Goal: Information Seeking & Learning: Learn about a topic

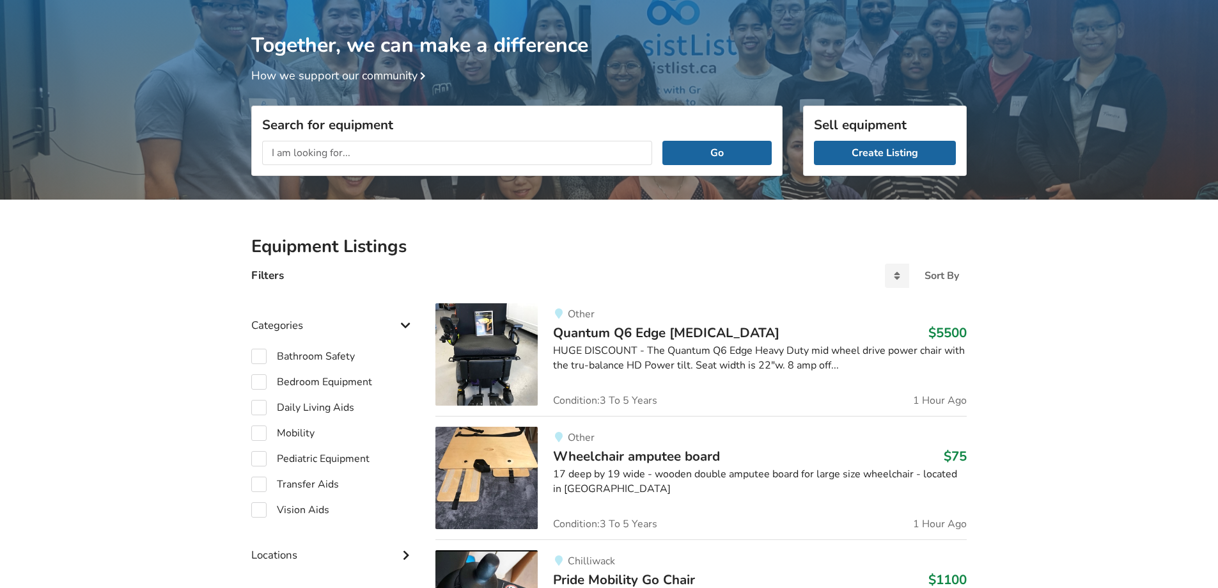
scroll to position [195, 0]
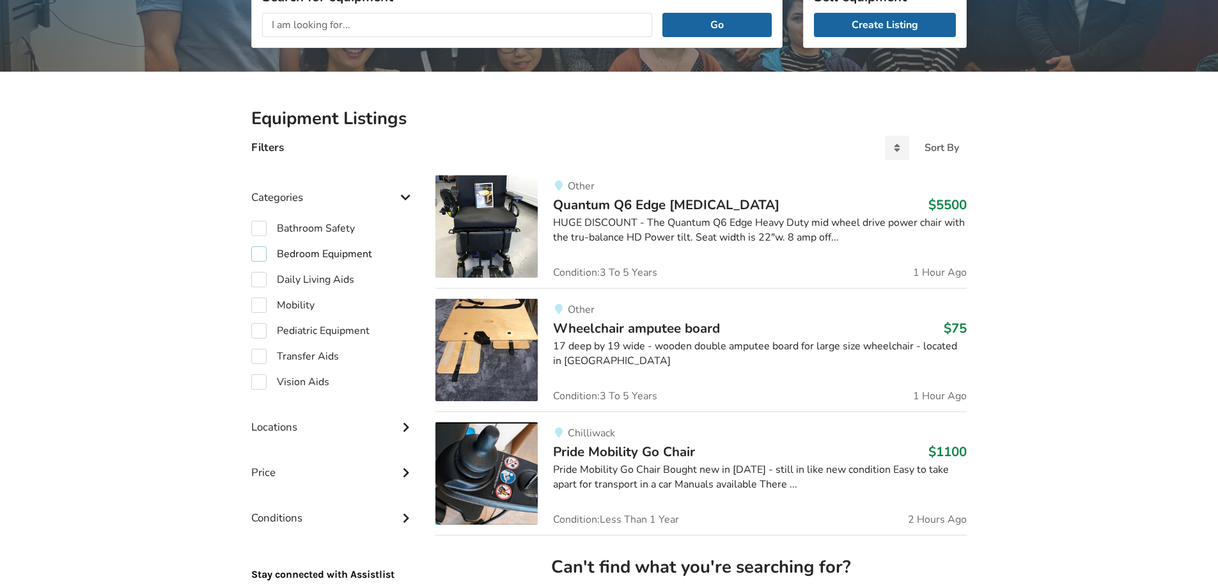
click at [261, 255] on label "Bedroom Equipment" at bounding box center [311, 253] width 121 height 15
checkbox input "true"
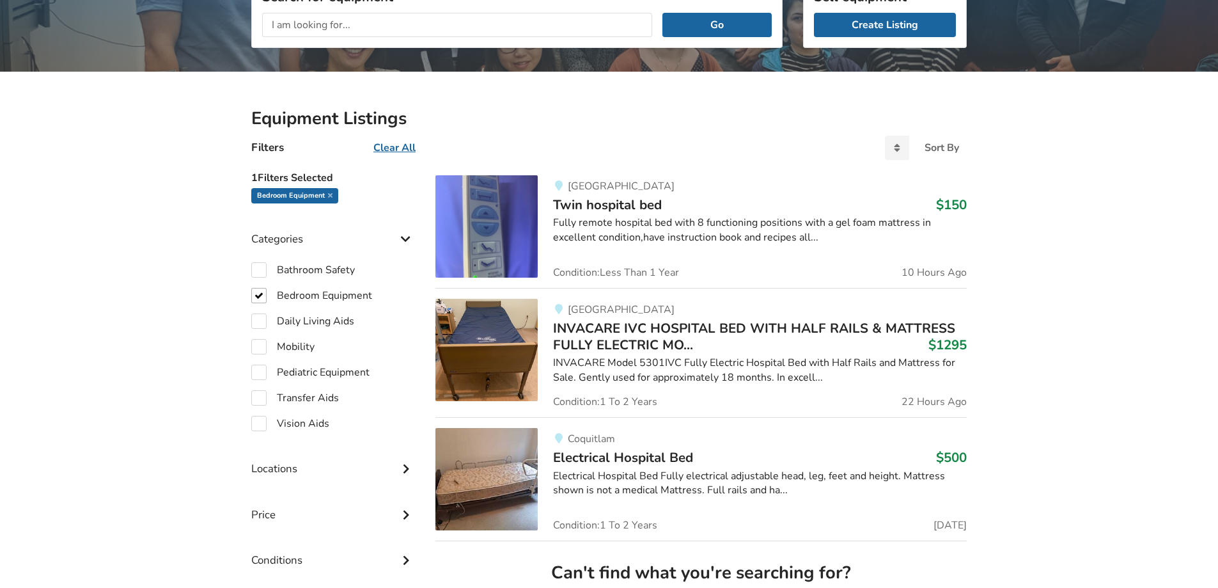
click at [522, 335] on img at bounding box center [486, 350] width 102 height 102
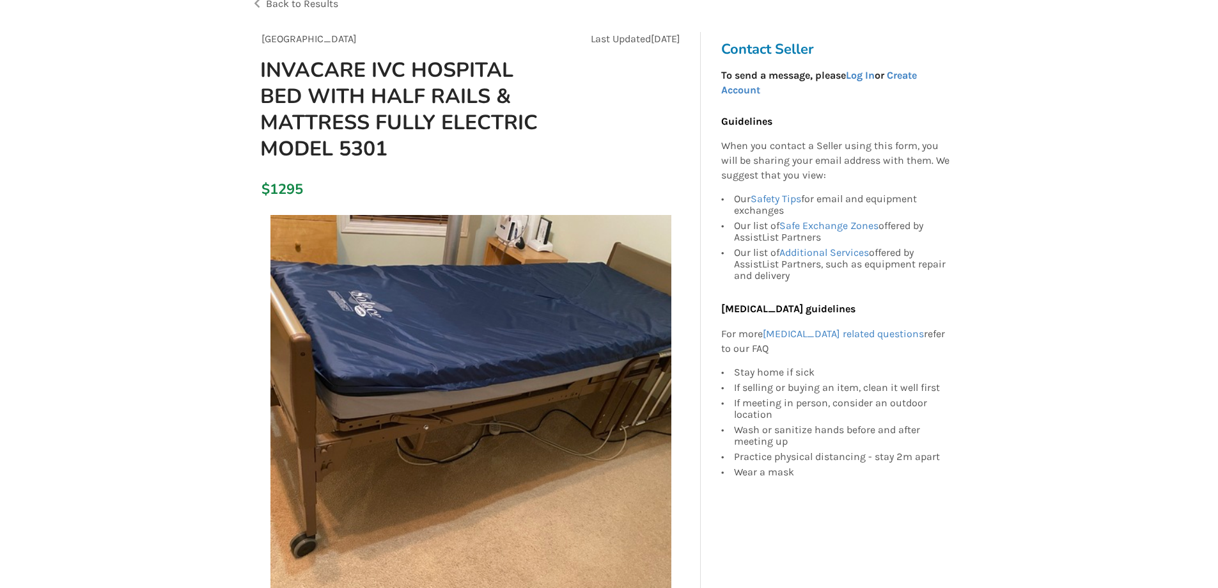
scroll to position [128, 0]
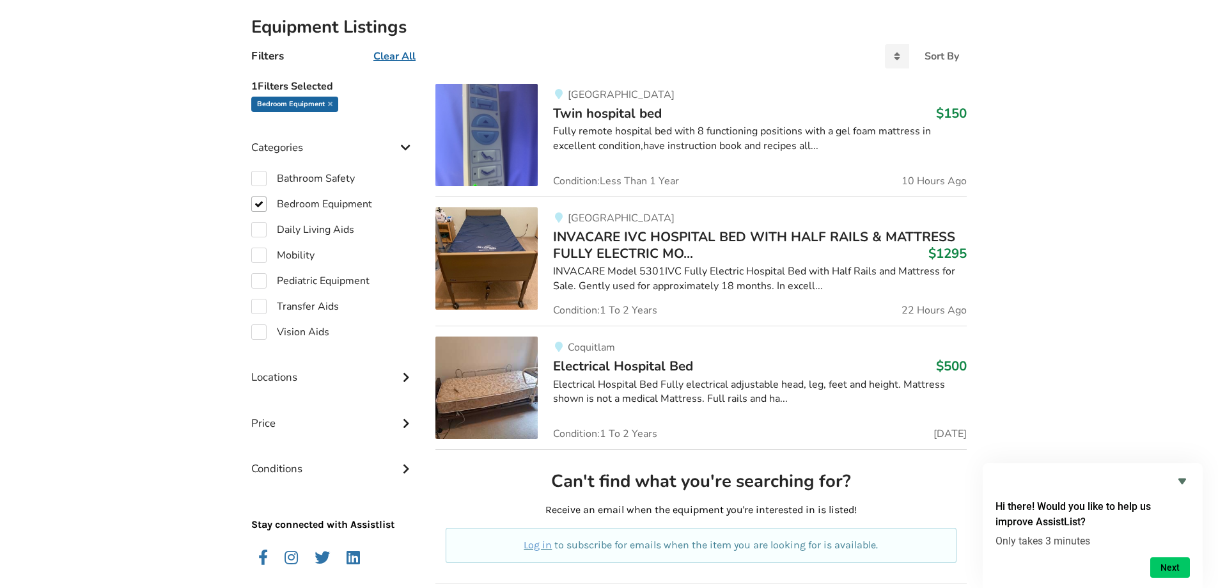
scroll to position [256, 0]
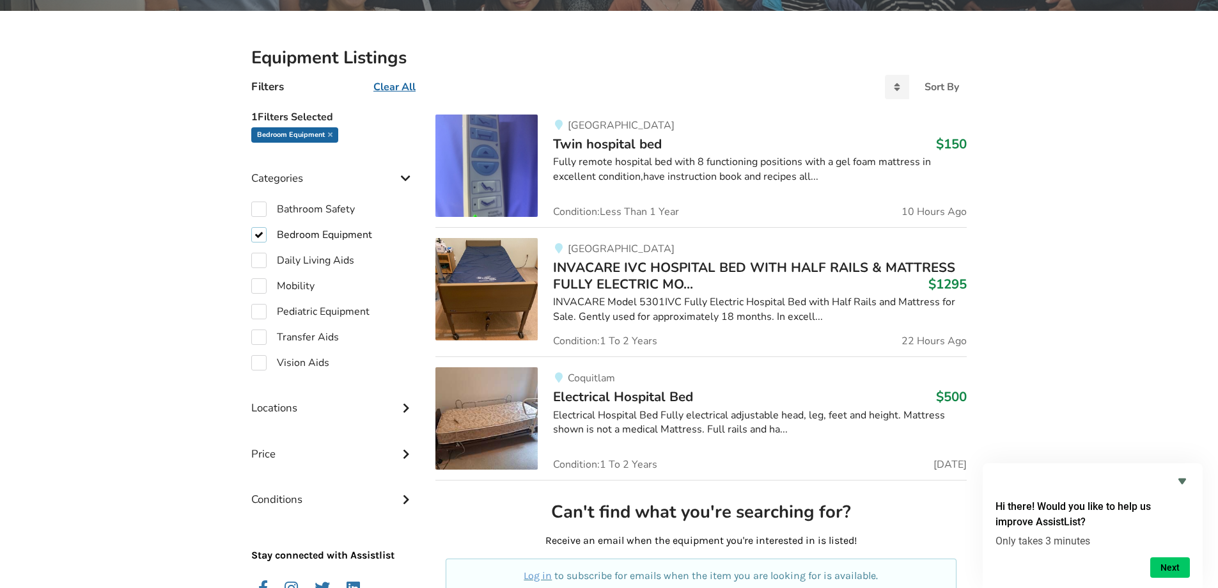
click at [262, 235] on label "Bedroom Equipment" at bounding box center [311, 234] width 121 height 15
checkbox input "false"
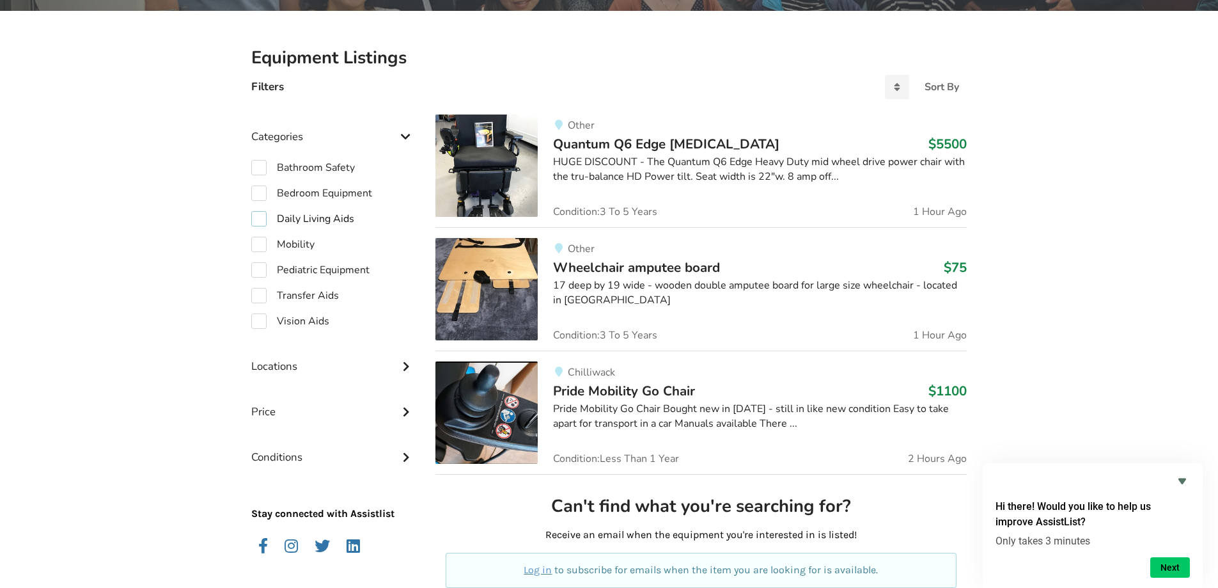
click at [262, 221] on label "Daily Living Aids" at bounding box center [302, 218] width 103 height 15
checkbox input "true"
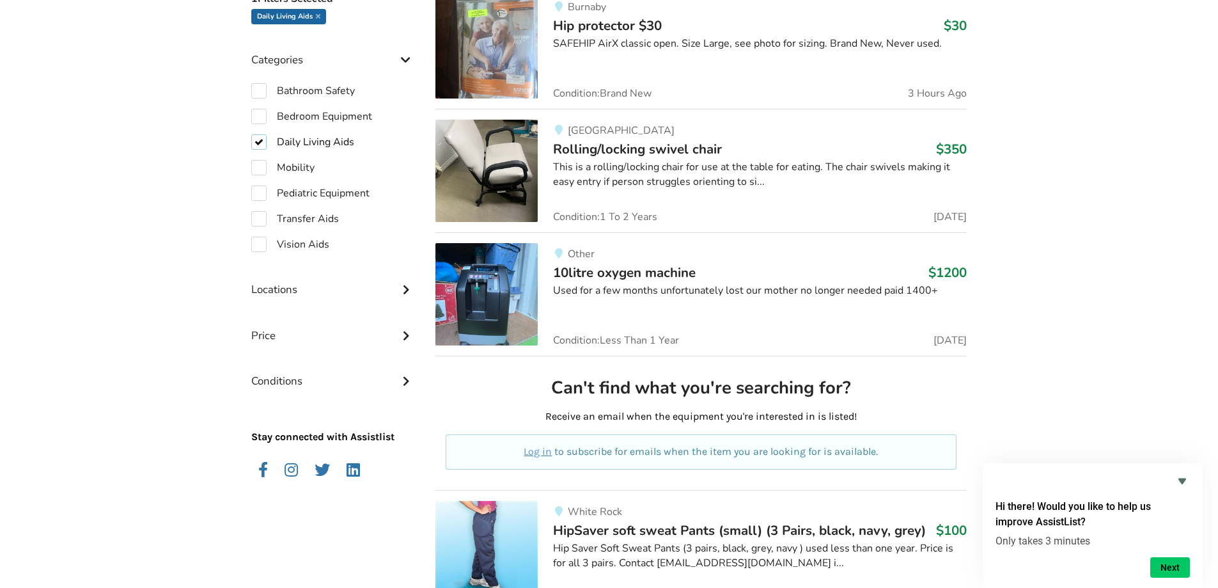
scroll to position [349, 0]
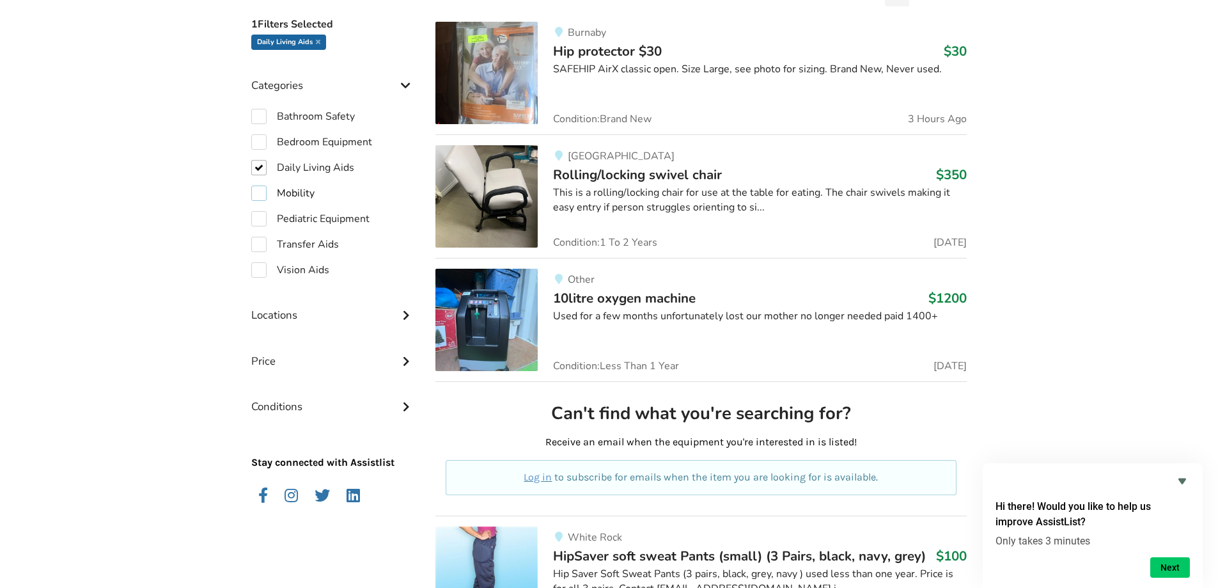
click at [260, 195] on label "Mobility" at bounding box center [282, 192] width 63 height 15
checkbox input "true"
click at [262, 169] on label "Daily Living Aids" at bounding box center [302, 167] width 103 height 15
checkbox input "false"
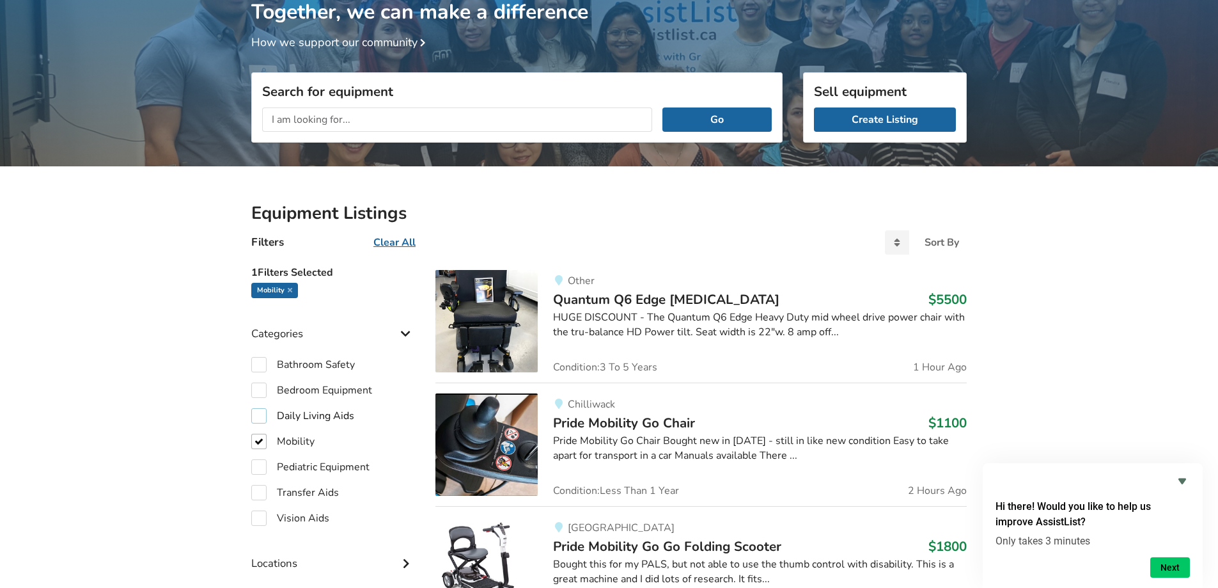
scroll to position [74, 0]
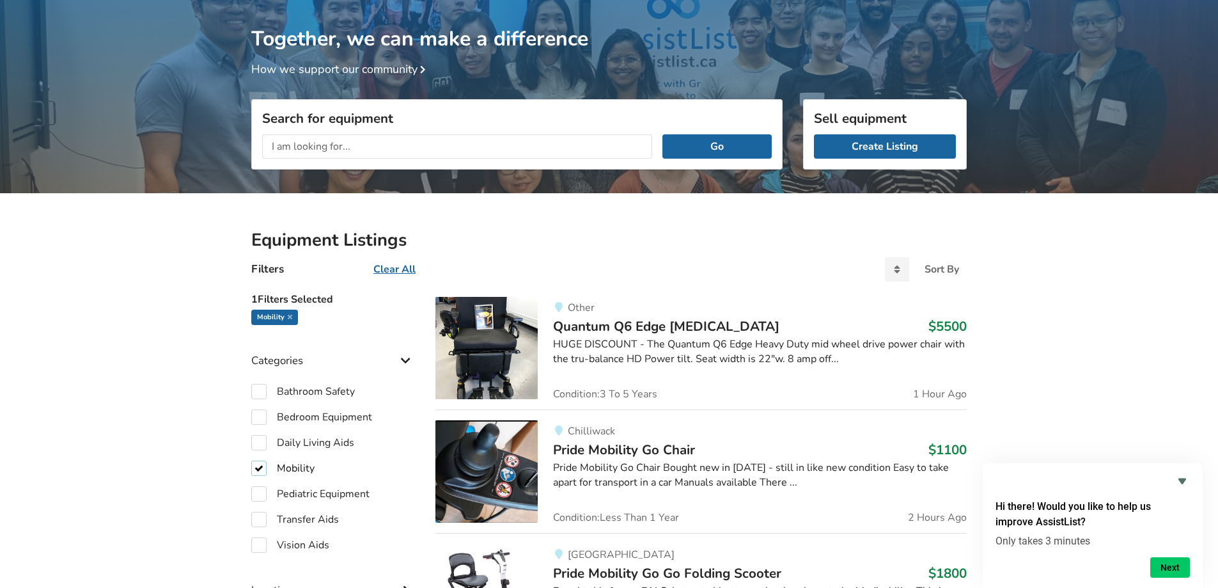
click at [261, 467] on label "Mobility" at bounding box center [282, 467] width 63 height 15
checkbox input "false"
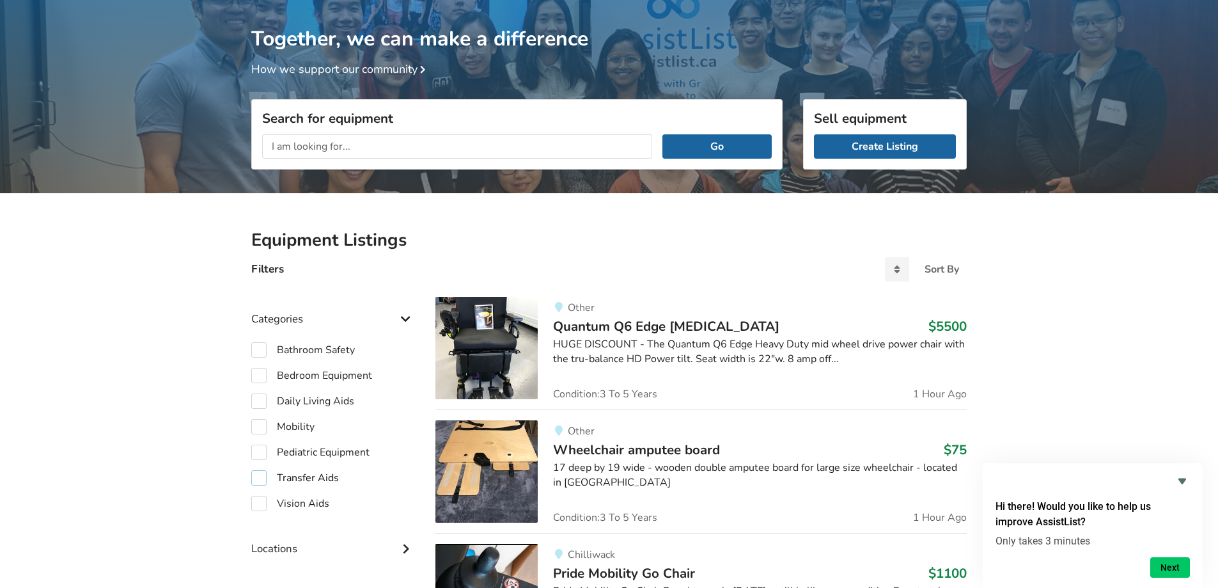
click at [258, 478] on label "Transfer Aids" at bounding box center [295, 477] width 88 height 15
checkbox input "true"
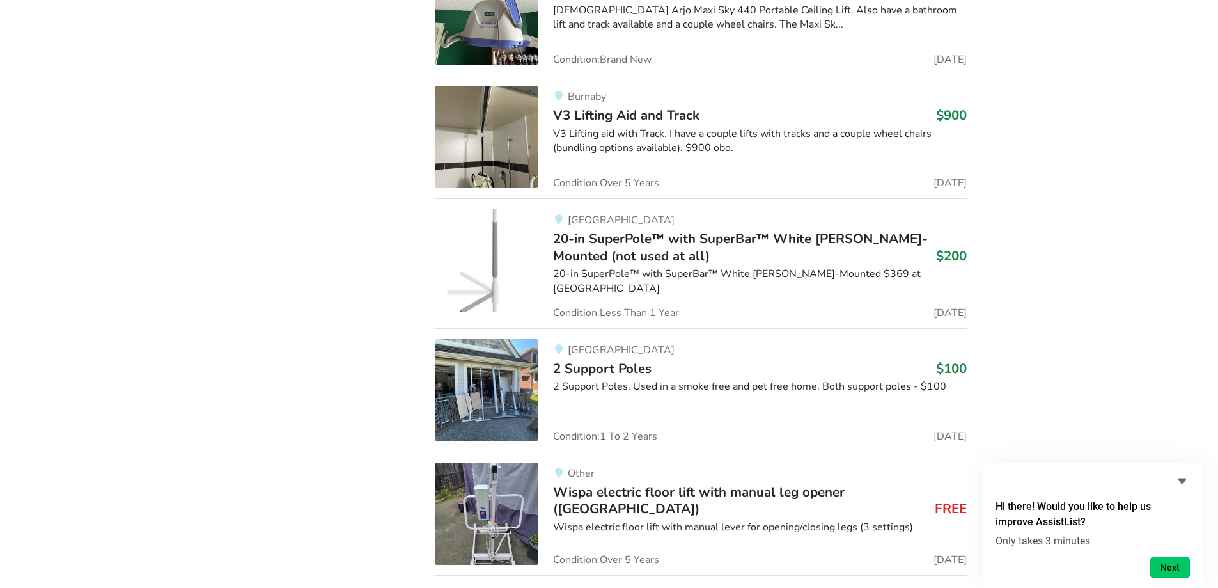
scroll to position [3149, 0]
